Goal: Answer question/provide support: Share knowledge or assist other users

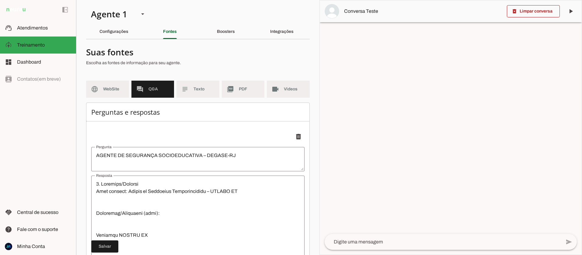
scroll to position [849, 0]
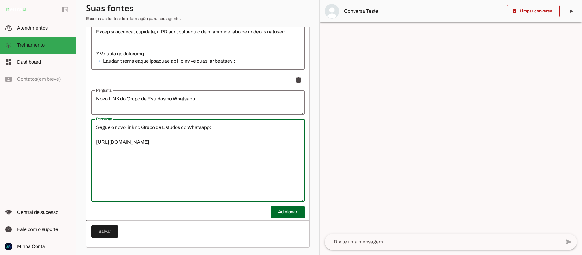
drag, startPoint x: 220, startPoint y: 142, endPoint x: 92, endPoint y: 141, distance: 128.1
type textarea "Segue o novo link no Grupo de Estudos do Whatsapp: [URL][DOMAIN_NAME]"
type md-outlined-text-field "Segue o novo link no Grupo de Estudos do Whatsapp: [URL][DOMAIN_NAME]"
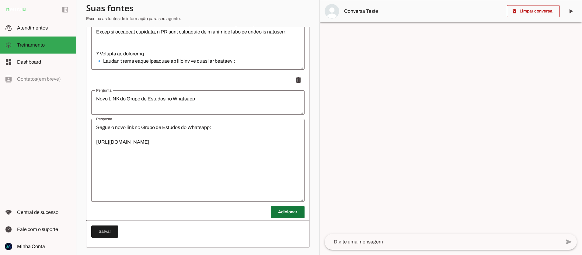
click at [287, 216] on span at bounding box center [288, 212] width 34 height 15
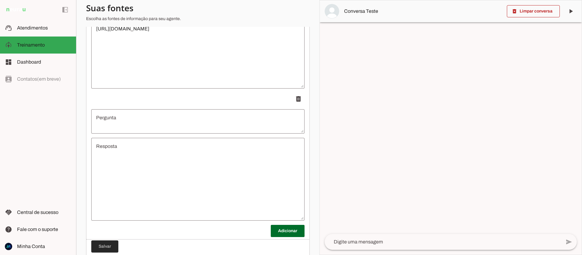
click at [98, 249] on span at bounding box center [104, 246] width 27 height 15
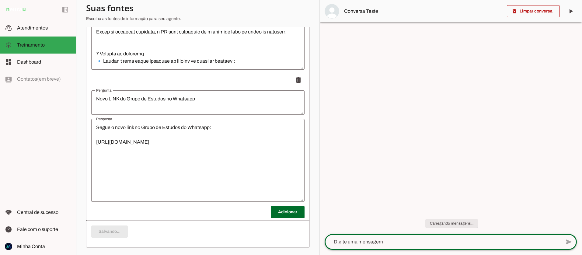
click at [362, 242] on textarea at bounding box center [443, 241] width 236 height 7
click at [371, 238] on textarea at bounding box center [443, 241] width 236 height 7
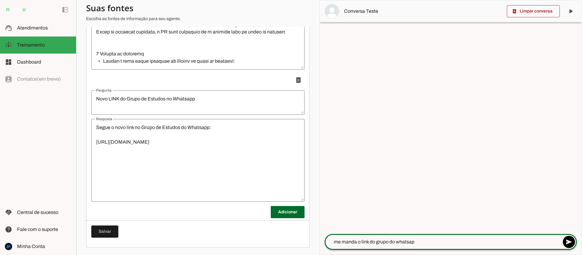
type textarea "me manda o link do grupo do whatsapp"
